Goal: Find specific page/section: Find specific page/section

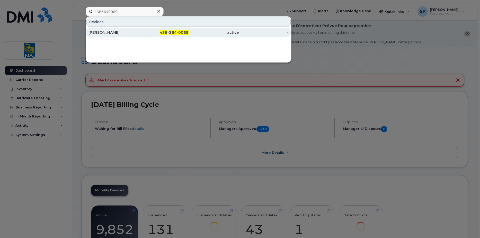
type input "4383640069"
click at [119, 31] on div "[PERSON_NAME]" at bounding box center [114, 32] width 50 height 5
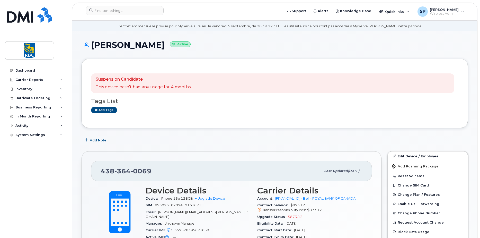
scroll to position [77, 0]
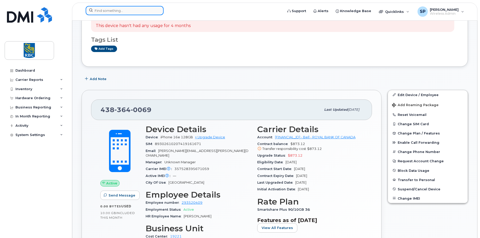
click at [128, 12] on input at bounding box center [125, 10] width 78 height 9
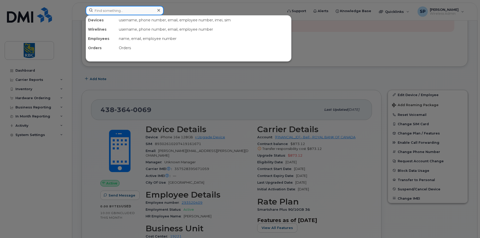
paste input "[PERSON_NAME]"
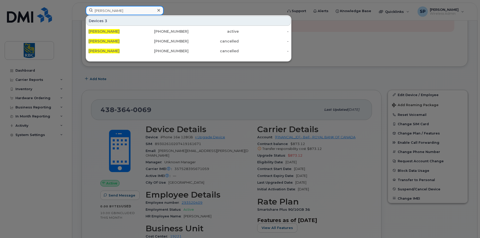
click at [116, 10] on input "[PERSON_NAME]" at bounding box center [125, 10] width 78 height 9
drag, startPoint x: 123, startPoint y: 10, endPoint x: 83, endPoint y: 8, distance: 40.2
click at [86, 9] on input "[PERSON_NAME]" at bounding box center [125, 10] width 78 height 9
paste input "4383640069"
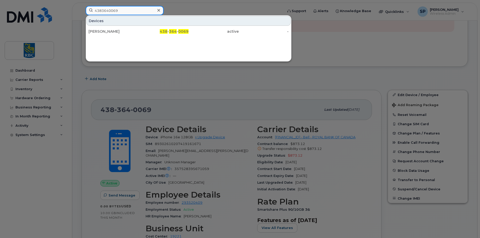
type input "4383640069"
